Goal: Entertainment & Leisure: Consume media (video, audio)

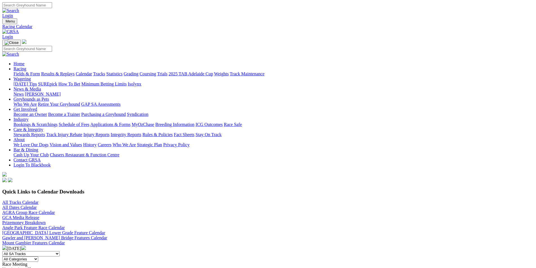
click at [19, 29] on link at bounding box center [10, 31] width 17 height 5
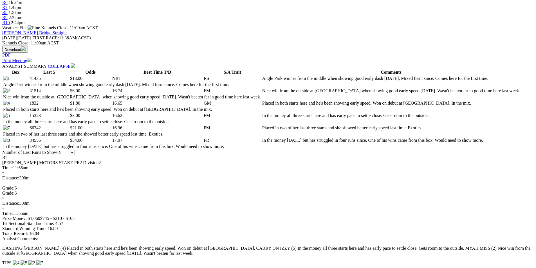
scroll to position [366, 0]
